Goal: Communication & Community: Answer question/provide support

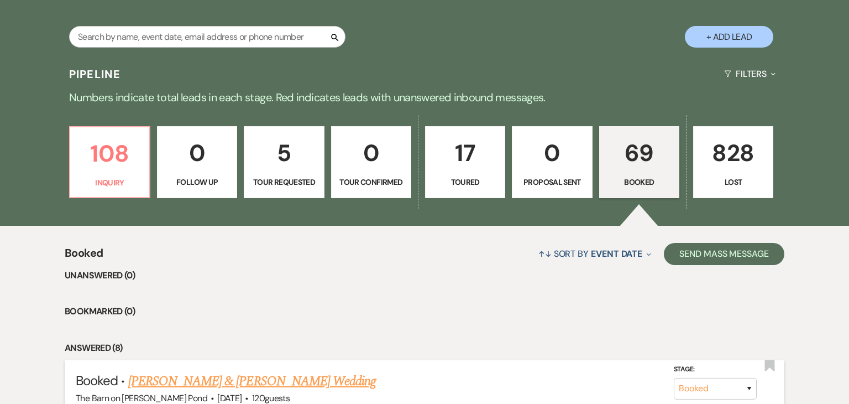
click at [278, 385] on link "[PERSON_NAME] & [PERSON_NAME] Wedding" at bounding box center [252, 381] width 248 height 20
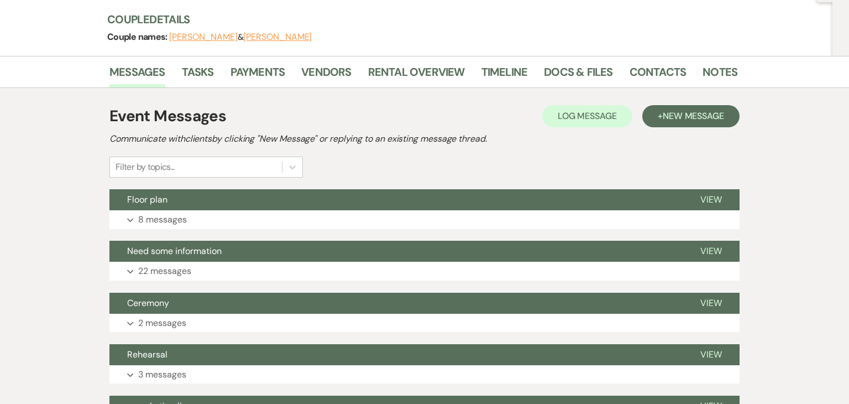
scroll to position [125, 0]
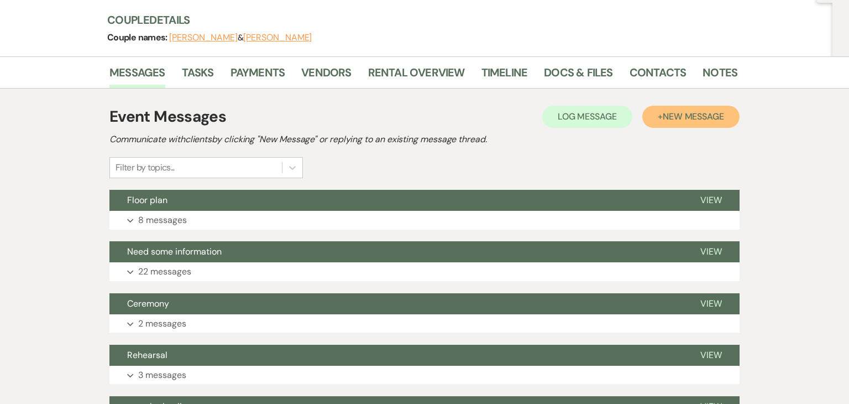
click at [667, 113] on span "New Message" at bounding box center [693, 117] width 61 height 12
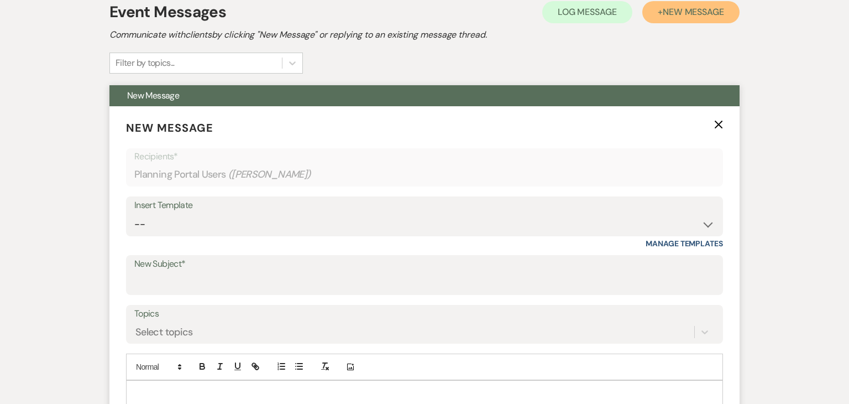
scroll to position [232, 0]
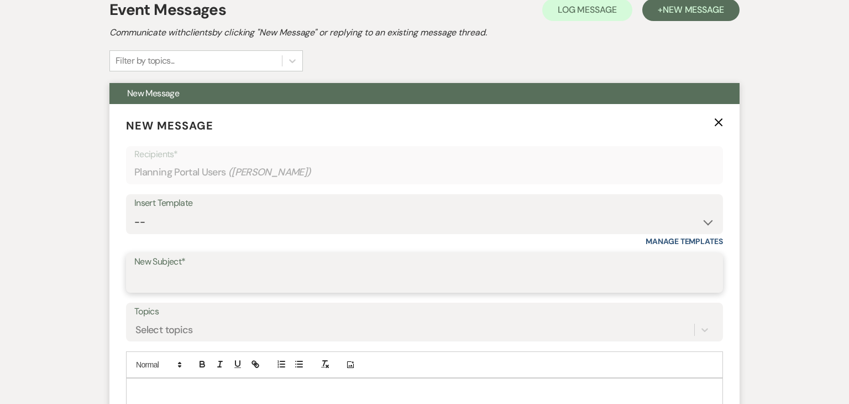
click at [315, 284] on input "New Subject*" at bounding box center [424, 281] width 580 height 22
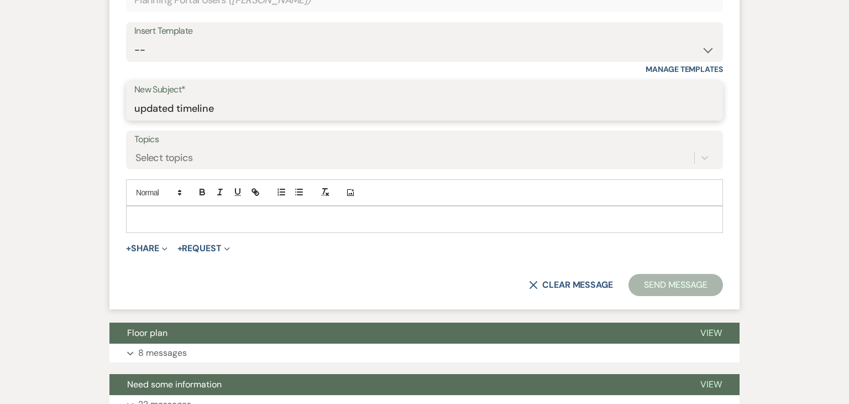
scroll to position [405, 0]
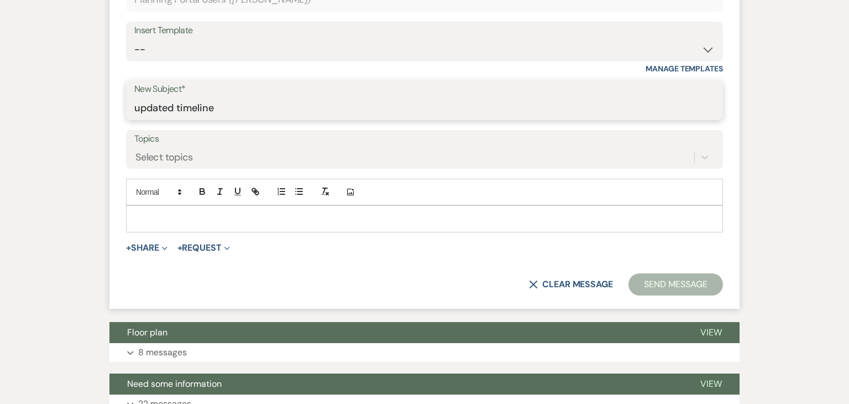
type input "updated timeline"
click at [344, 227] on div at bounding box center [425, 218] width 596 height 25
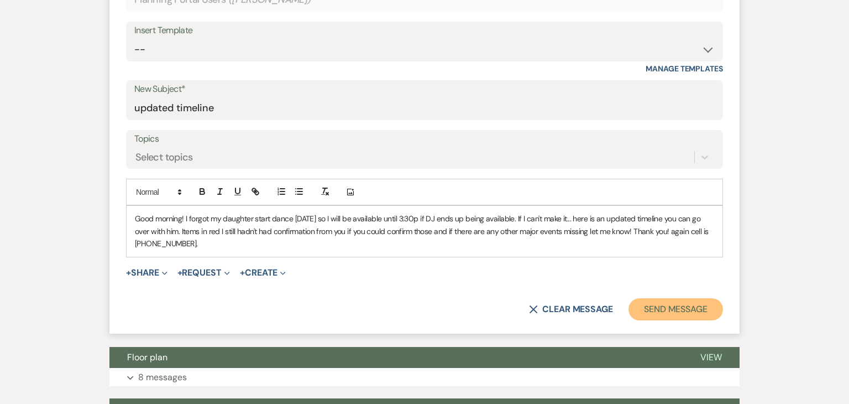
click at [673, 306] on button "Send Message" at bounding box center [676, 309] width 95 height 22
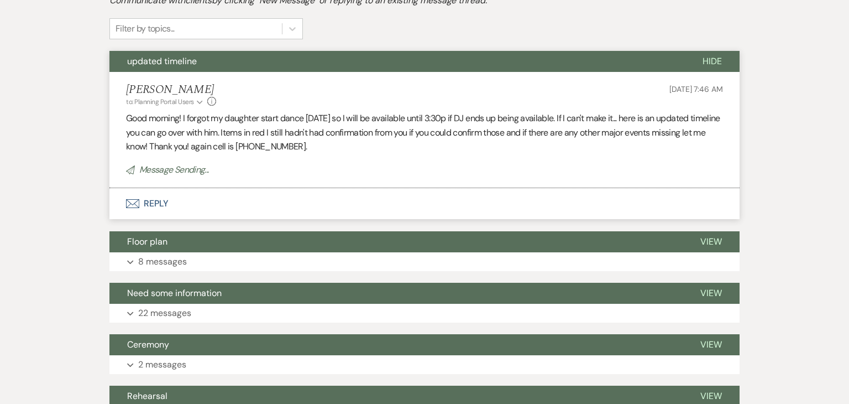
scroll to position [265, 0]
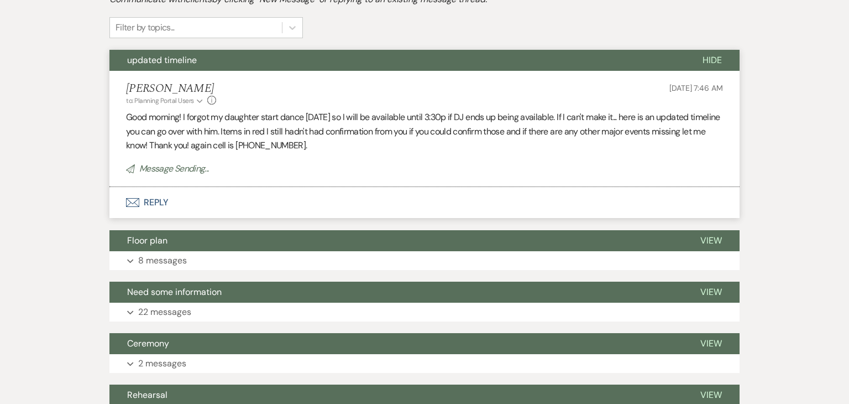
click at [226, 207] on button "Envelope Reply" at bounding box center [424, 202] width 630 height 31
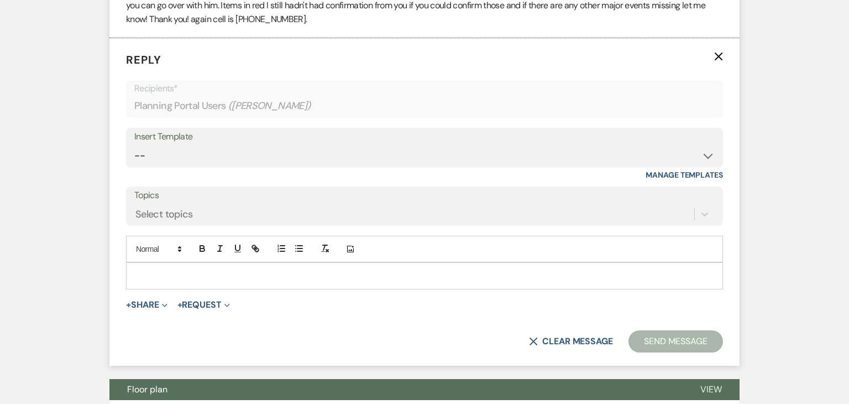
scroll to position [413, 0]
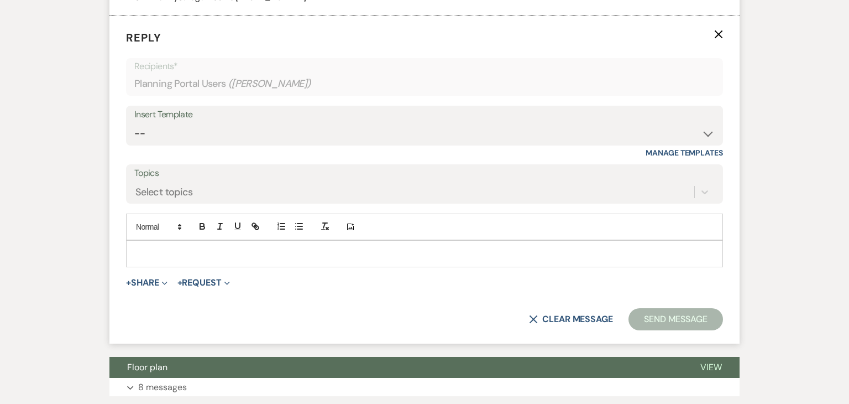
click at [225, 245] on div at bounding box center [425, 252] width 596 height 25
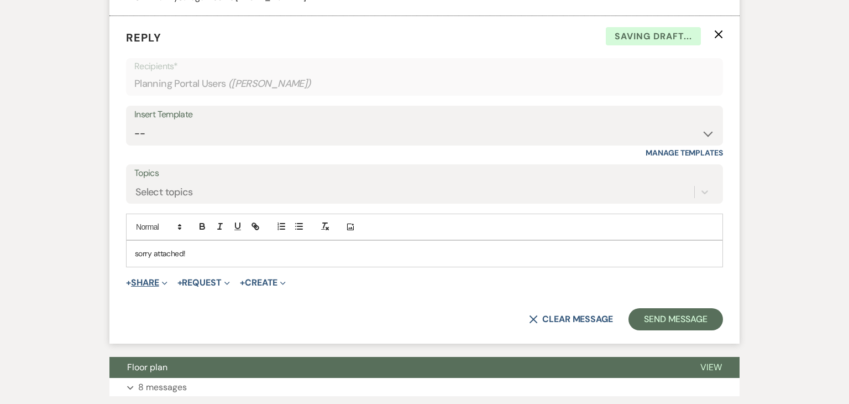
click at [164, 284] on span "Expand" at bounding box center [163, 282] width 8 height 12
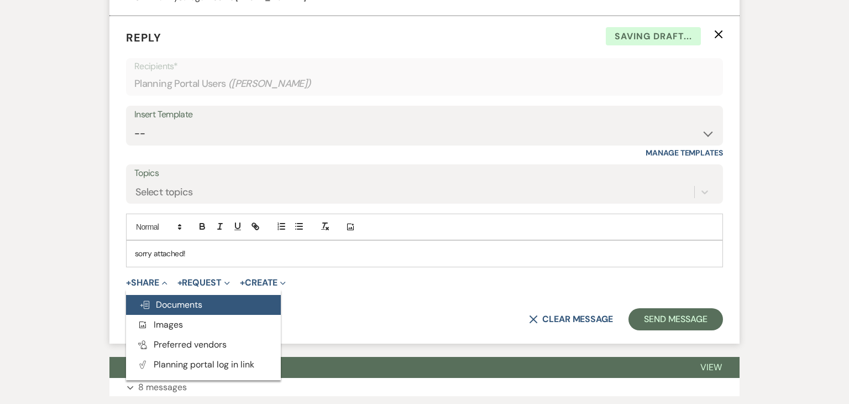
click at [172, 306] on span "Doc Upload Documents" at bounding box center [170, 305] width 63 height 12
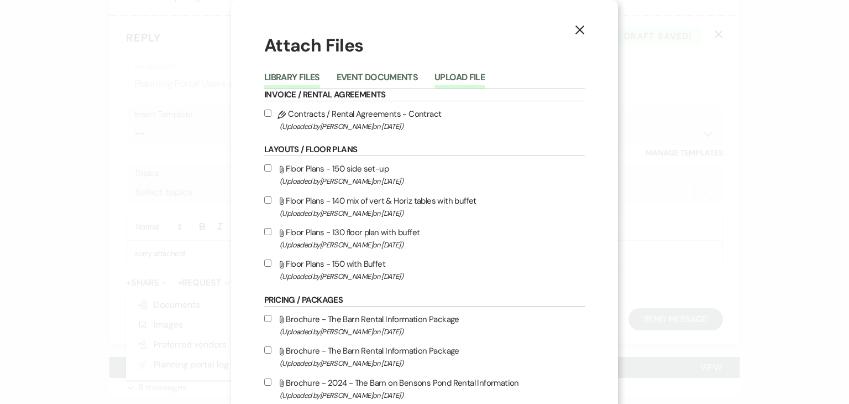
click at [456, 78] on button "Upload File" at bounding box center [460, 80] width 50 height 15
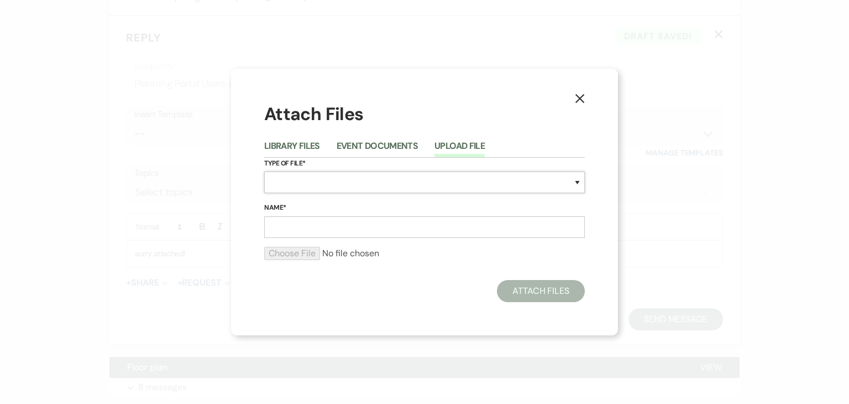
click at [398, 177] on select "Special Event Insurance Vendor Certificate of Insurance Contracts / Rental Agre…" at bounding box center [424, 182] width 321 height 22
select select "30"
click at [264, 171] on select "Special Event Insurance Vendor Certificate of Insurance Contracts / Rental Agre…" at bounding box center [424, 182] width 321 height 22
click at [336, 229] on input "Name*" at bounding box center [424, 227] width 321 height 22
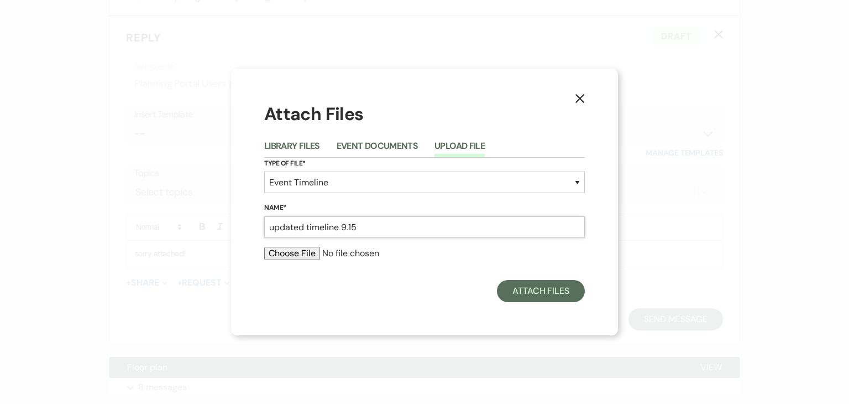
type input "updated timeline 9.15"
click at [300, 251] on input "file" at bounding box center [424, 253] width 321 height 13
type input "C:\fakepath\[PERSON_NAME] and [PERSON_NAME] sample timeline [DATE] - Sheet1.pdf"
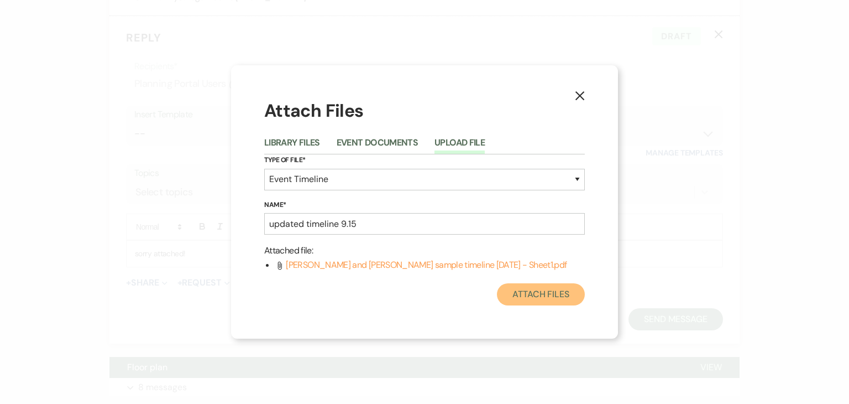
click at [516, 297] on button "Attach Files" at bounding box center [541, 294] width 88 height 22
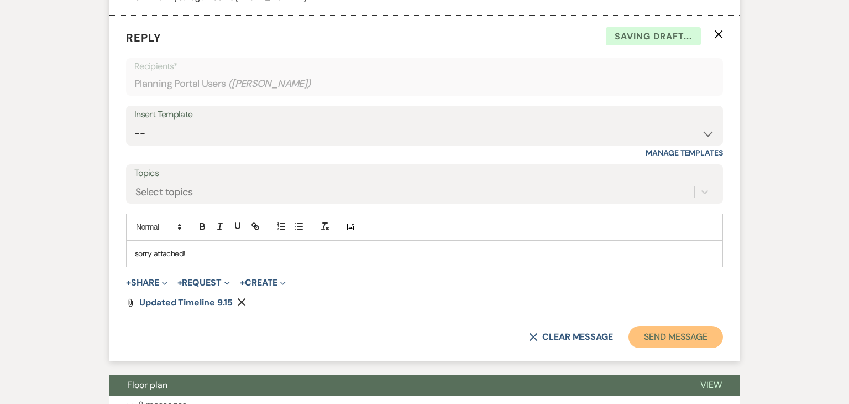
click at [652, 336] on button "Send Message" at bounding box center [676, 337] width 95 height 22
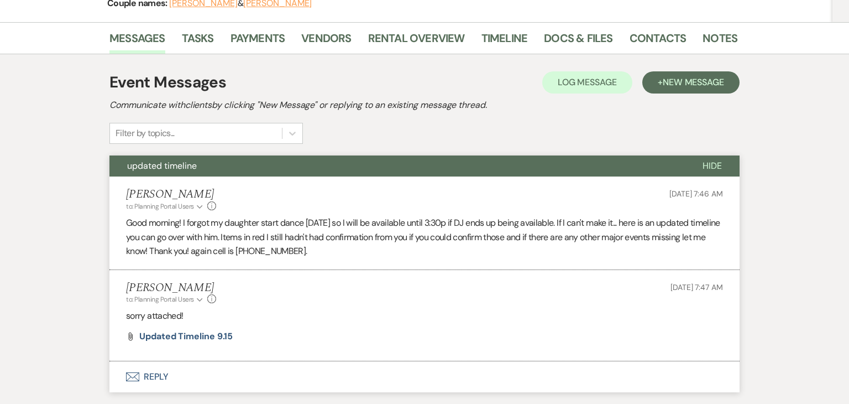
scroll to position [159, 0]
